Goal: Task Accomplishment & Management: Complete application form

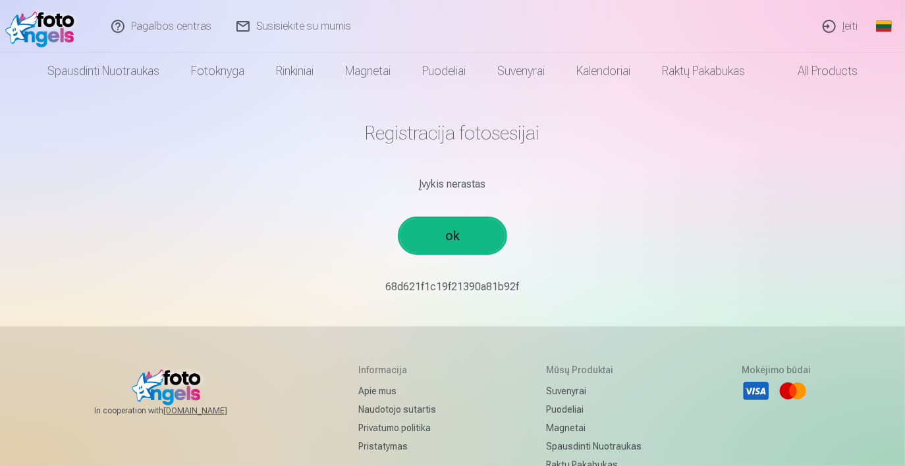
click at [442, 243] on link "ok" at bounding box center [452, 236] width 105 height 34
drag, startPoint x: 438, startPoint y: 287, endPoint x: 445, endPoint y: 268, distance: 20.4
click at [440, 281] on p "68d621f1c19f21390a81b92f￼￼" at bounding box center [452, 287] width 769 height 16
drag, startPoint x: 443, startPoint y: 184, endPoint x: 446, endPoint y: 193, distance: 9.0
click at [445, 184] on div "Įvykis nerastas" at bounding box center [452, 184] width 769 height 16
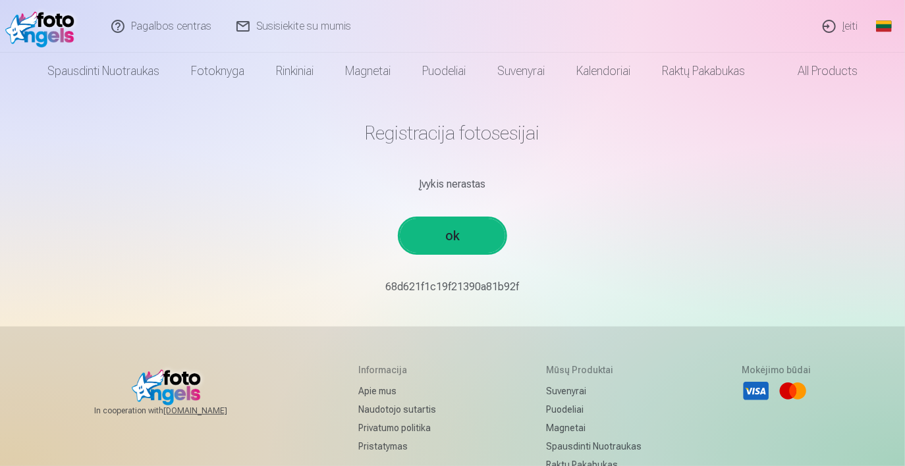
click at [434, 234] on link "ok" at bounding box center [452, 236] width 105 height 34
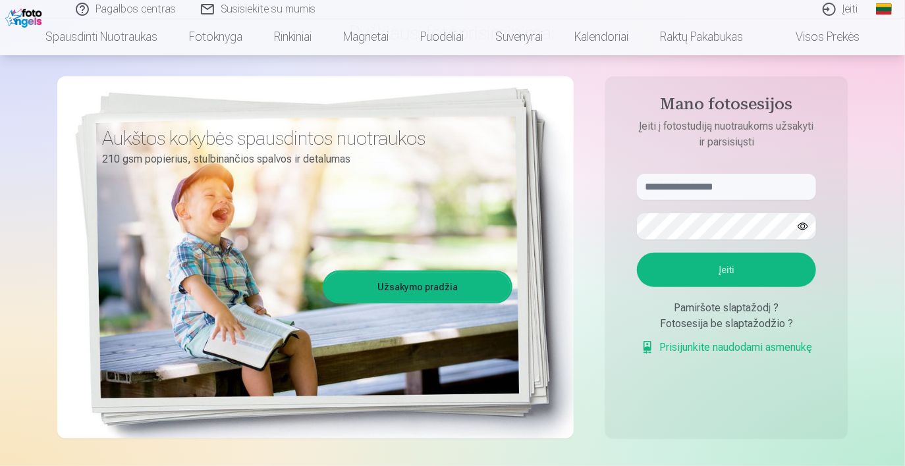
scroll to position [132, 0]
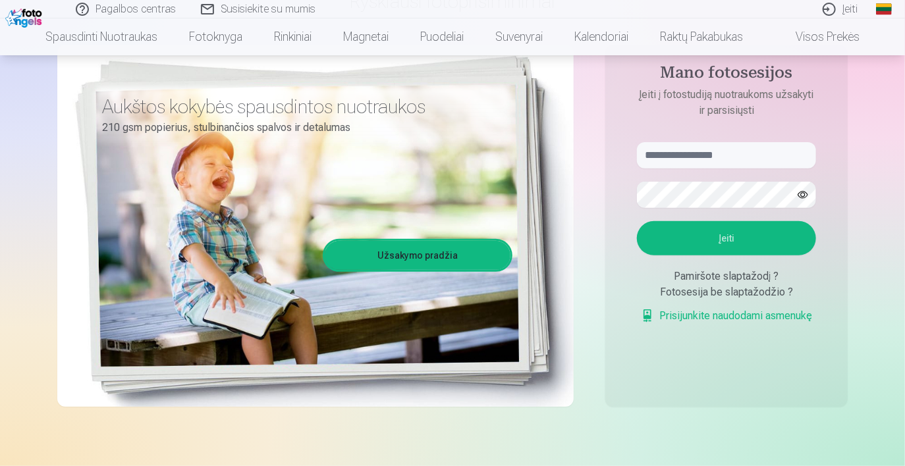
click at [669, 236] on button "Įeiti" at bounding box center [726, 238] width 179 height 34
click at [416, 248] on link "Užsakymo pradžia" at bounding box center [418, 255] width 186 height 29
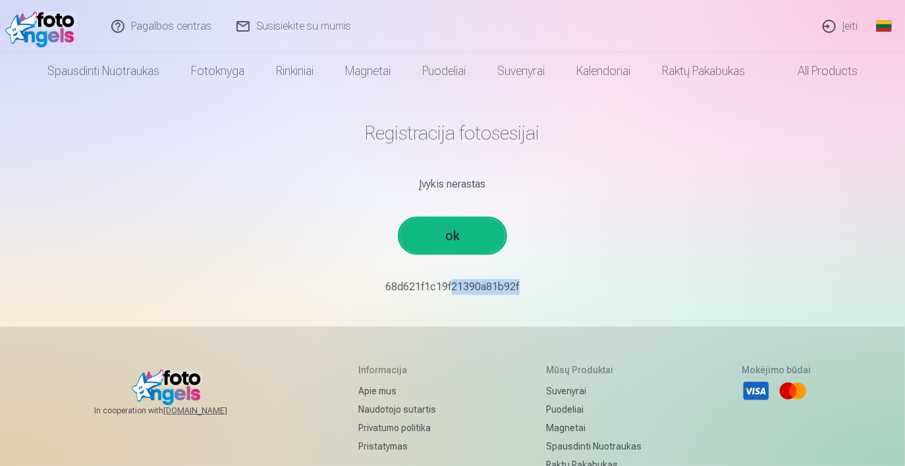
drag, startPoint x: 514, startPoint y: 286, endPoint x: 463, endPoint y: 280, distance: 50.3
click at [448, 284] on p "68d621f1c19f21390a81b92f￼￼" at bounding box center [452, 287] width 769 height 16
drag, startPoint x: 540, startPoint y: 284, endPoint x: 371, endPoint y: 278, distance: 169.3
click at [371, 278] on main "Registracija fotosesijai Įvykis nerastas ok 68d621f1c19f21390a81b92f￼￼" at bounding box center [452, 208] width 769 height 237
click at [435, 240] on link "ok" at bounding box center [452, 236] width 105 height 34
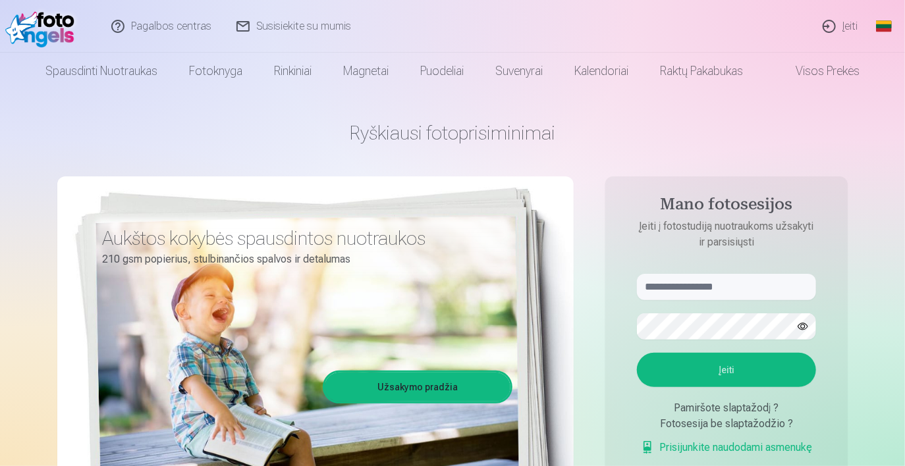
click at [731, 305] on form "Įeiti Pamiršote slaptažodį ? Fotosesija be slaptažodžio ? Prisijunkite naudodam…" at bounding box center [725, 371] width 205 height 195
click at [672, 379] on button "Įeiti" at bounding box center [726, 370] width 179 height 34
drag, startPoint x: 551, startPoint y: 192, endPoint x: 551, endPoint y: 183, distance: 8.6
click at [553, 189] on div "Aukštos kokybės spausdintos nuotraukos 210 gsm popierius, stulbinančios spalvos…" at bounding box center [315, 357] width 516 height 362
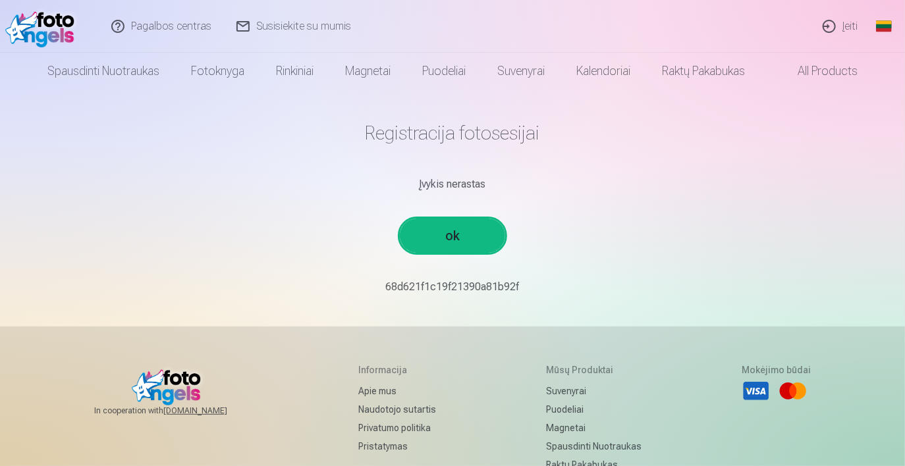
click at [429, 139] on h1 "Registracija fotosesijai" at bounding box center [452, 133] width 769 height 24
click at [435, 137] on h1 "Registracija fotosesijai" at bounding box center [452, 133] width 769 height 24
click at [52, 38] on img at bounding box center [43, 26] width 76 height 42
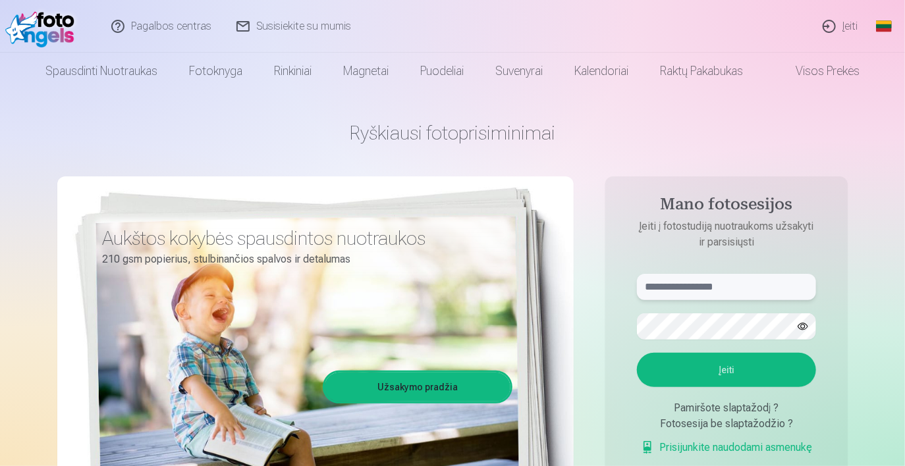
paste input "**********"
type input "**********"
click at [695, 362] on button "Įeiti" at bounding box center [726, 370] width 179 height 34
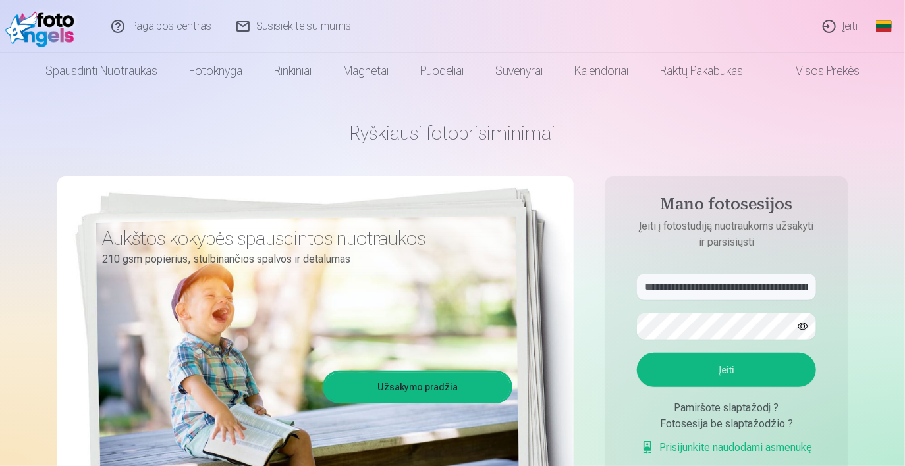
drag, startPoint x: 514, startPoint y: 127, endPoint x: 515, endPoint y: 119, distance: 7.9
click at [514, 126] on h1 "Ryškiausi fotoprisiminimai" at bounding box center [452, 133] width 790 height 24
